Goal: Information Seeking & Learning: Find specific fact

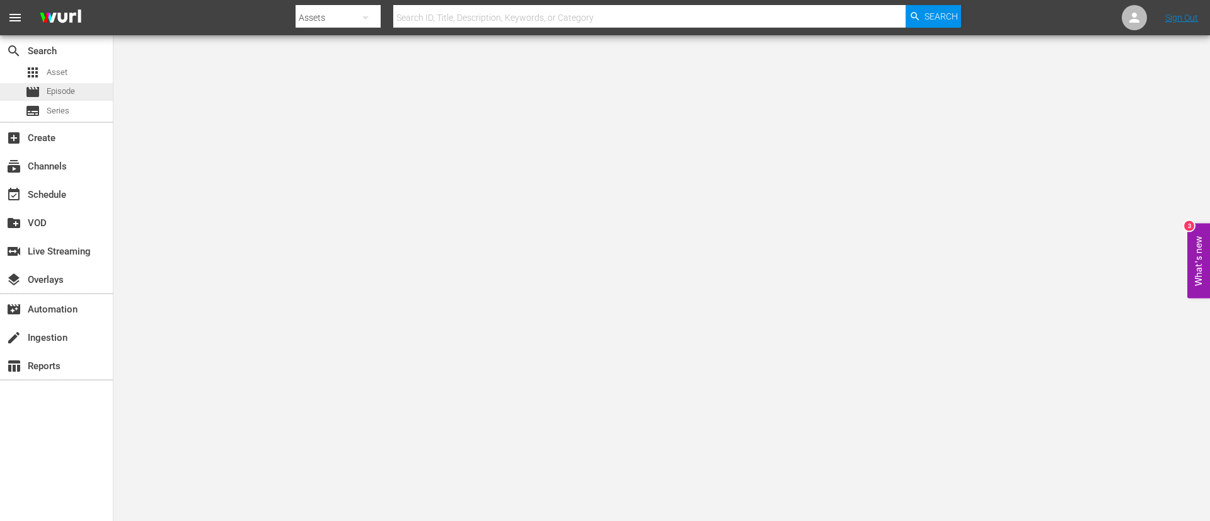
click at [46, 98] on div "movie Episode" at bounding box center [50, 92] width 50 height 18
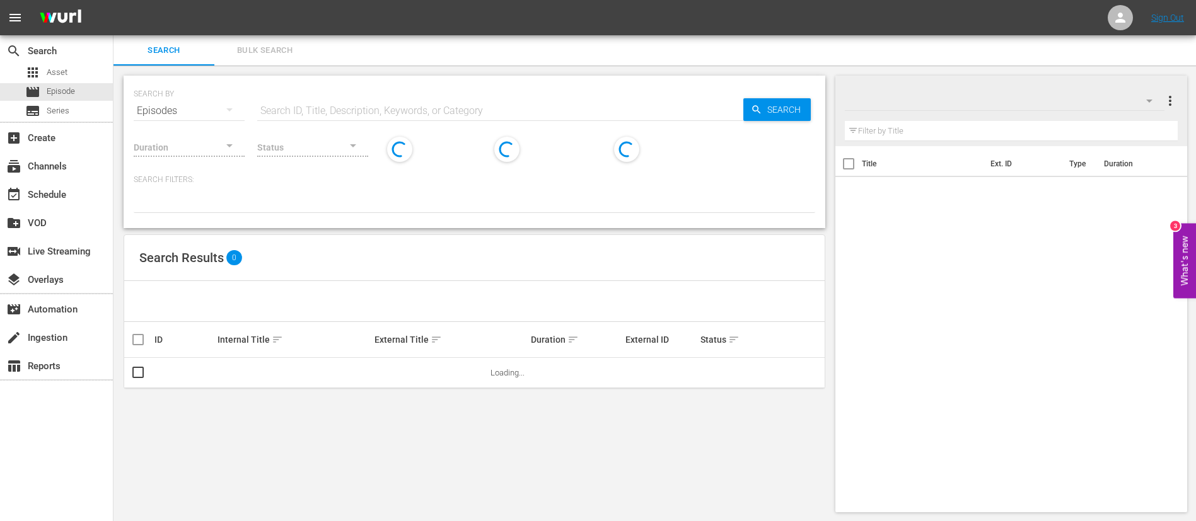
click at [394, 88] on div "SEARCH BY Search By Episodes Search ID, Title, Description, Keywords, or Catego…" at bounding box center [474, 103] width 681 height 45
click at [392, 108] on input "text" at bounding box center [500, 111] width 486 height 30
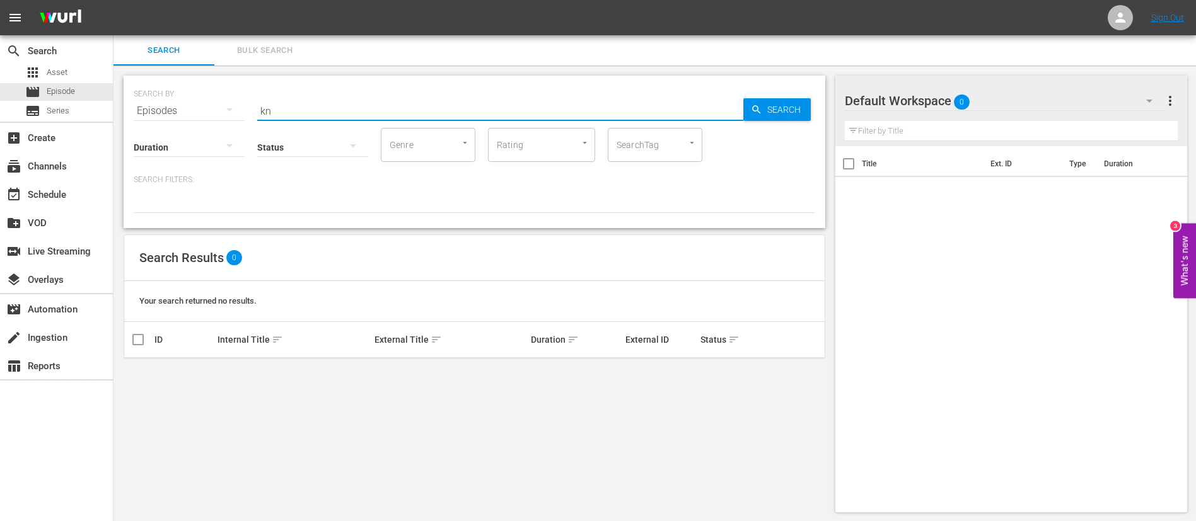
type input "k"
type input "e"
type input "m"
type input "cwc"
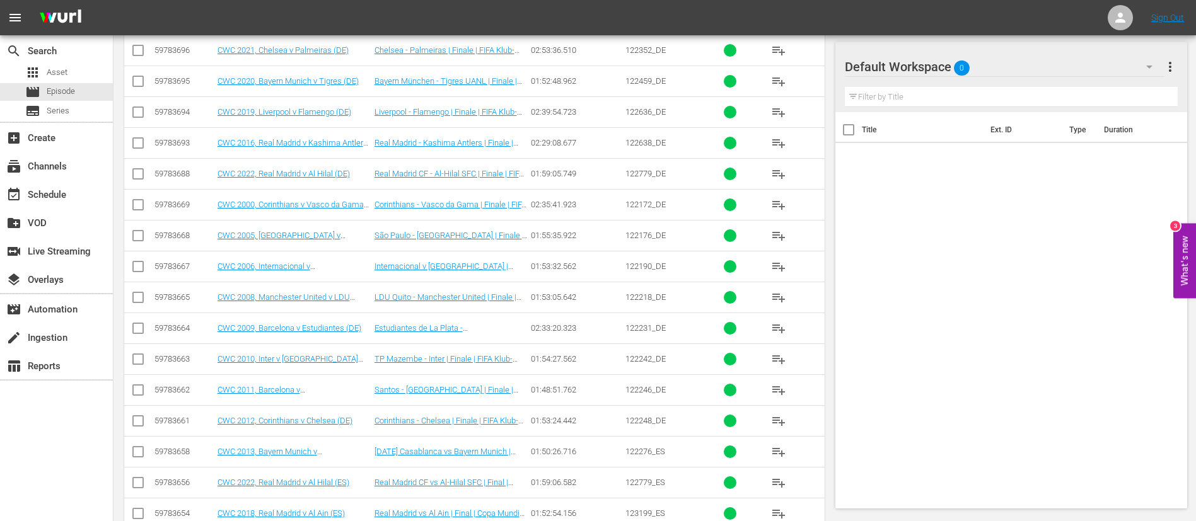
scroll to position [10391, 0]
